Goal: Task Accomplishment & Management: Complete application form

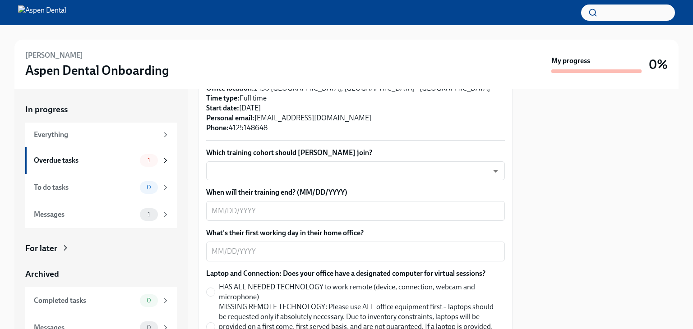
scroll to position [204, 0]
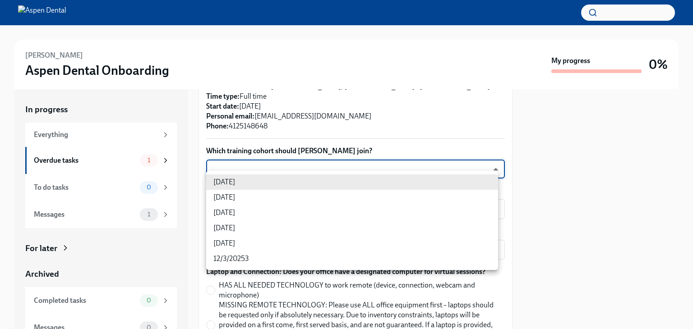
click at [459, 183] on body "[PERSON_NAME] Aspen Dental Onboarding My progress 0% In progress Everything Ove…" at bounding box center [346, 164] width 693 height 329
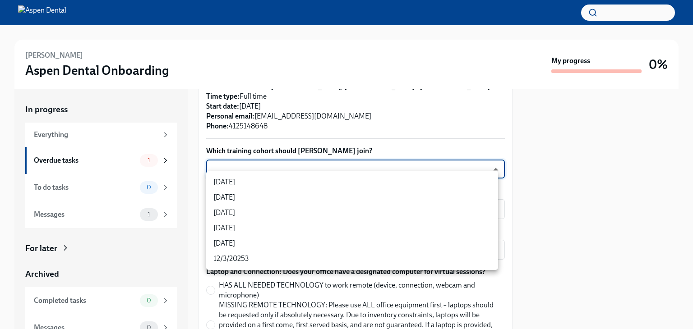
click at [305, 185] on li "[DATE]" at bounding box center [352, 182] width 292 height 15
type input "rtYPevC7n"
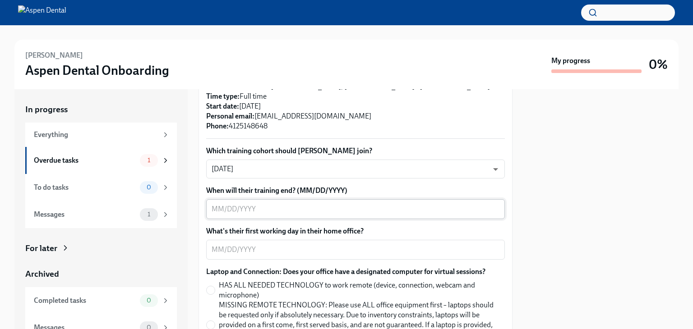
click at [292, 219] on div "x ​" at bounding box center [355, 209] width 299 height 20
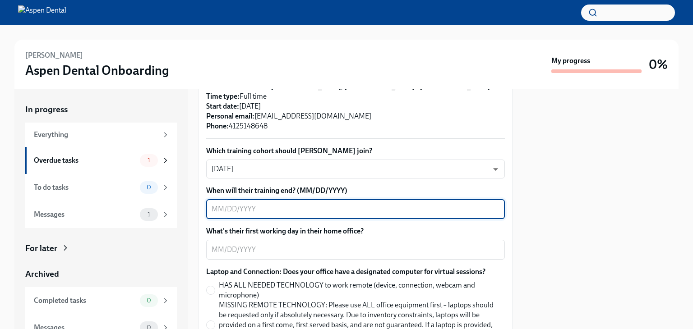
click at [449, 215] on textarea "When will their training end? (MM/DD/YYYY)" at bounding box center [356, 209] width 288 height 11
click at [282, 215] on textarea "When will their training end? (MM/DD/YYYY)" at bounding box center [356, 209] width 288 height 11
type textarea "[DATE]"
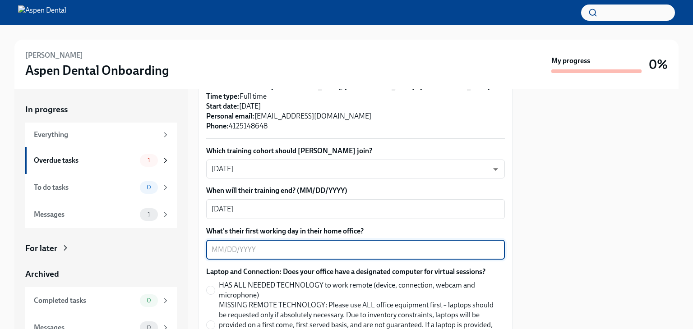
click at [267, 255] on textarea "What's their first working day in their home office?" at bounding box center [356, 250] width 288 height 11
type textarea "[DATE]"
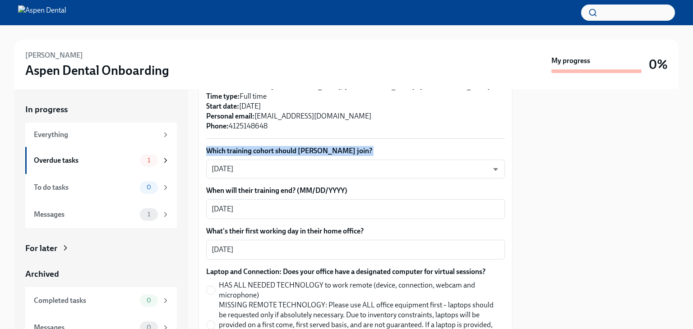
drag, startPoint x: 501, startPoint y: 148, endPoint x: 507, endPoint y: 174, distance: 26.8
click at [507, 174] on div "Confirm training details for [PERSON_NAME] Overdue Due [DATE] Please provide a …" at bounding box center [356, 209] width 314 height 240
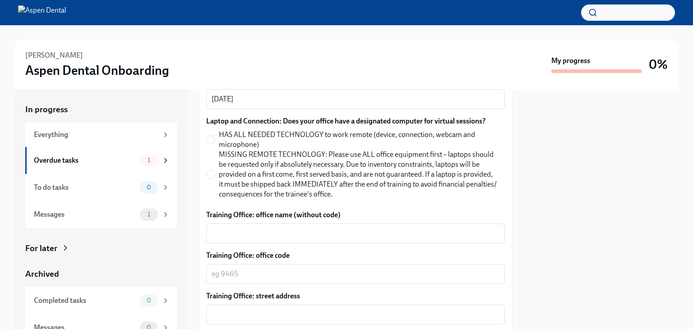
scroll to position [357, 0]
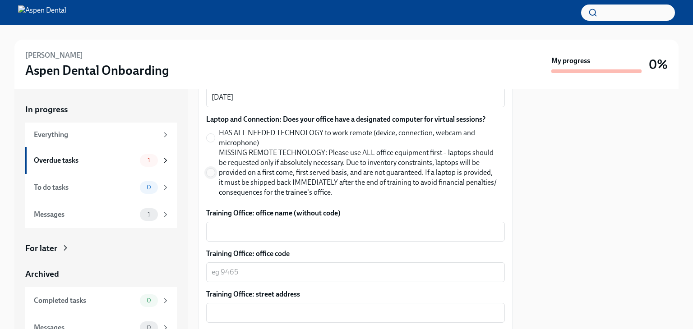
click at [213, 177] on input "MISSING REMOTE TECHNOLOGY: Please use ALL office equipment first – laptops shou…" at bounding box center [211, 173] width 8 height 8
radio input "true"
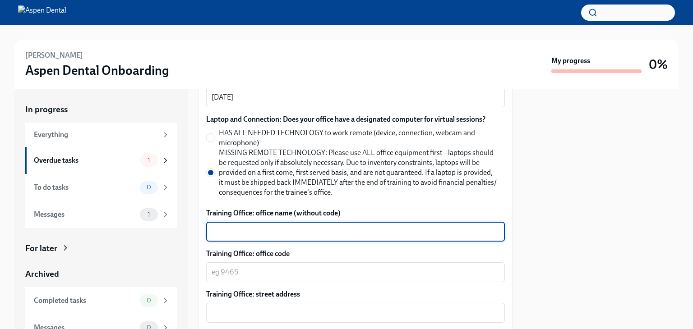
click at [332, 237] on textarea "Training Office: office name (without code)" at bounding box center [356, 232] width 288 height 11
type textarea "[GEOGRAPHIC_DATA], [GEOGRAPHIC_DATA]"
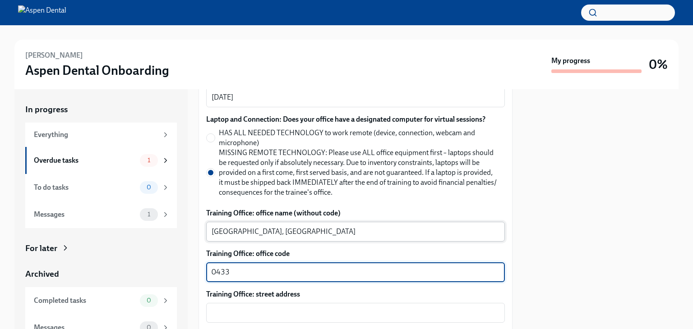
type textarea "0433"
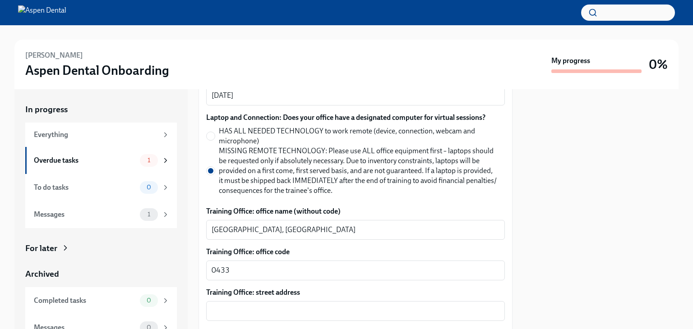
drag, startPoint x: 691, startPoint y: 139, endPoint x: 691, endPoint y: 155, distance: 16.7
click at [691, 155] on div "[PERSON_NAME] Aspen Dental Onboarding My progress 0% In progress Everything Ove…" at bounding box center [346, 177] width 693 height 304
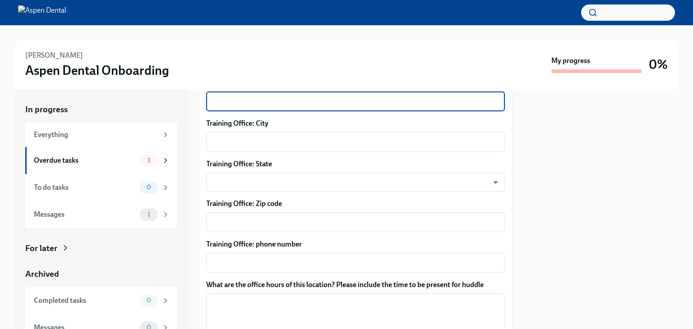
click at [274, 107] on textarea "Training Office: street address" at bounding box center [356, 101] width 288 height 11
type textarea "6088 US-30"
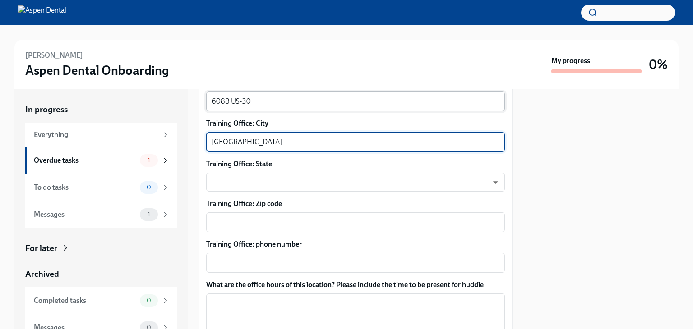
type textarea "[GEOGRAPHIC_DATA]"
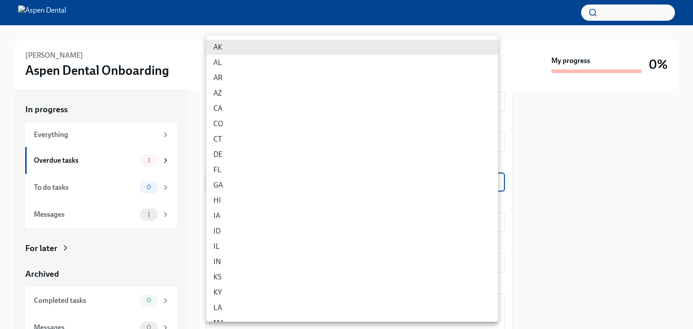
click at [313, 197] on body "[PERSON_NAME] Aspen Dental Onboarding My progress 0% In progress Everything Ove…" at bounding box center [346, 164] width 693 height 329
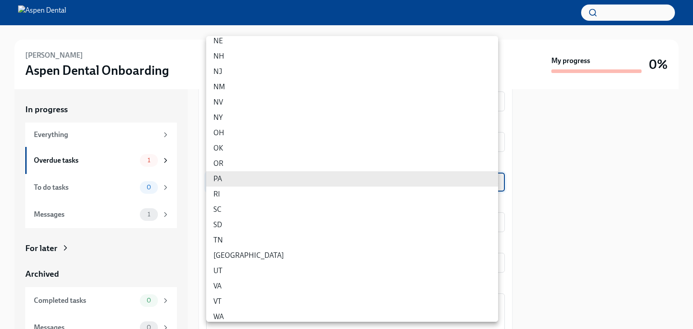
type input "IUCTqAnue"
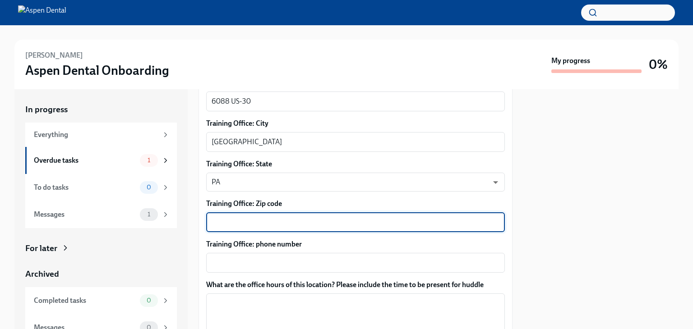
click at [314, 228] on textarea "Training Office: Zip code" at bounding box center [356, 222] width 288 height 11
type textarea "15601"
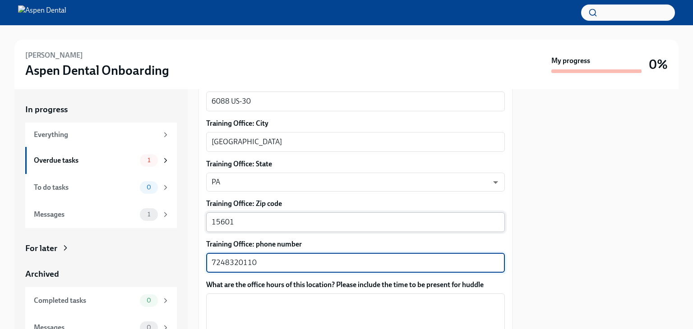
type textarea "7248320110"
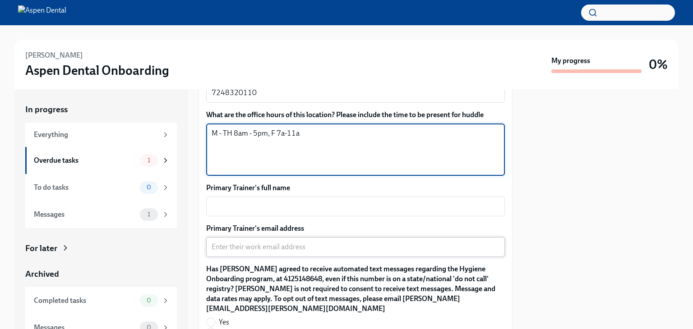
scroll to position [750, 0]
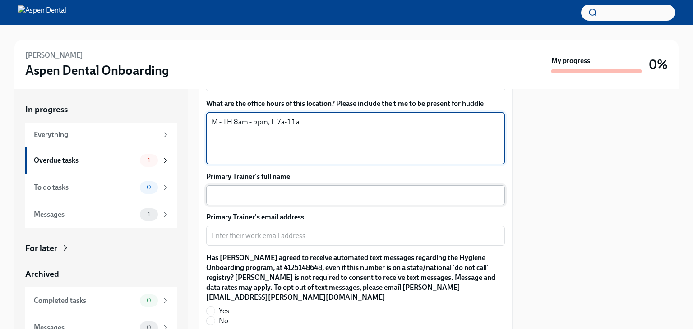
type textarea "M - TH 8am - 5pm, F 7a-11a"
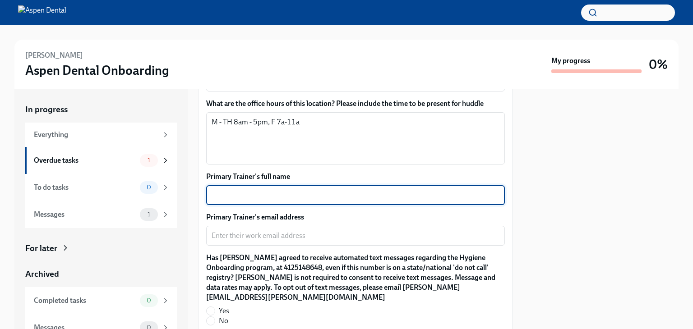
click at [402, 201] on textarea "Primary Trainer's full name" at bounding box center [356, 195] width 288 height 11
type textarea "[PERSON_NAME]"
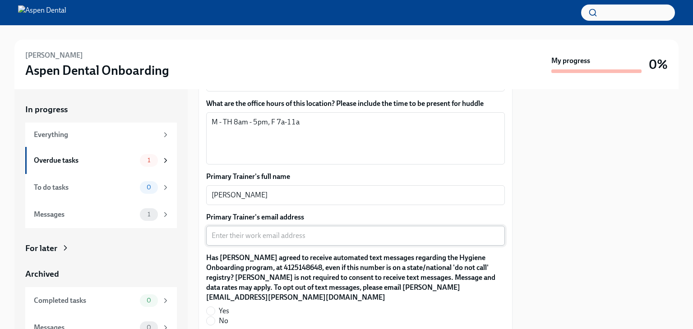
click at [274, 242] on div "x ​" at bounding box center [355, 236] width 299 height 20
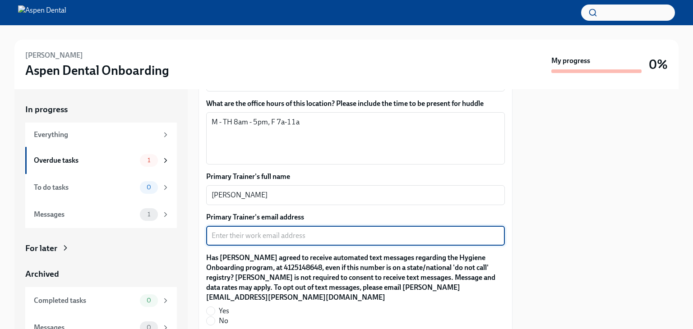
paste textarea "[EMAIL_ADDRESS][DOMAIN_NAME]"
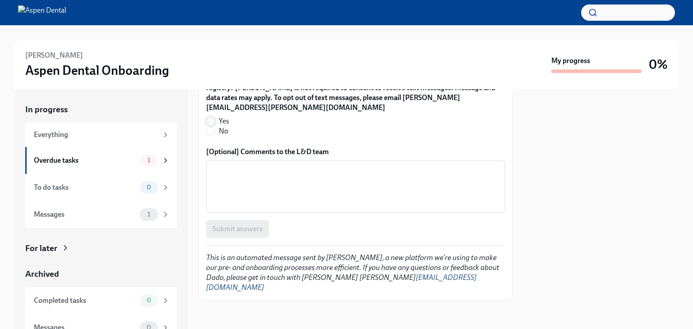
type textarea "[EMAIL_ADDRESS][DOMAIN_NAME]"
click at [213, 125] on input "Yes" at bounding box center [211, 121] width 8 height 8
radio input "true"
click at [247, 234] on span "Submit answers" at bounding box center [238, 229] width 50 height 9
